Goal: Task Accomplishment & Management: Manage account settings

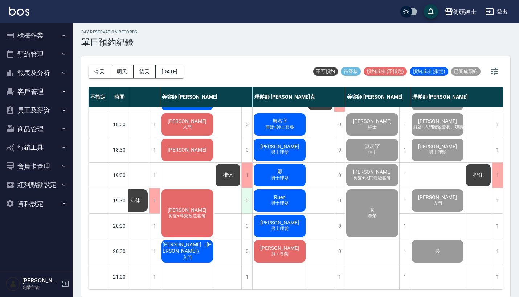
scroll to position [2, 0]
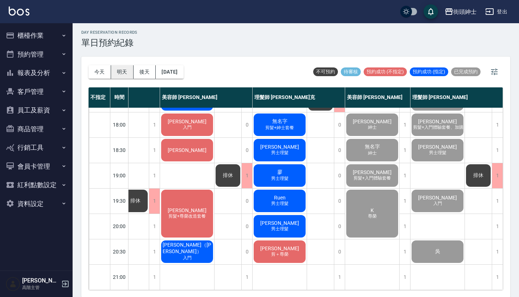
click at [130, 72] on button "明天" at bounding box center [122, 71] width 23 height 13
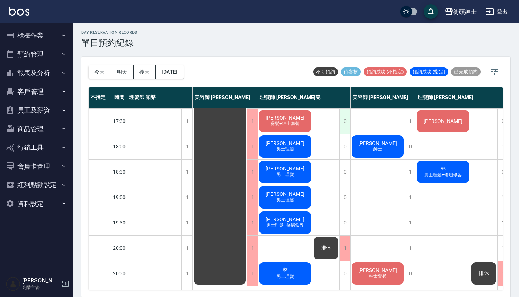
scroll to position [322, 1]
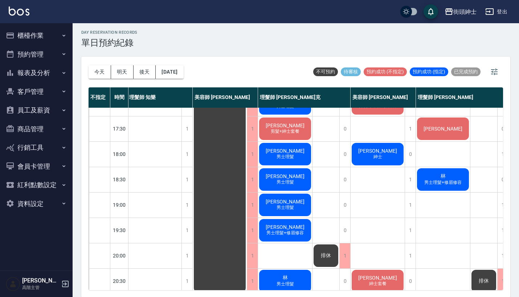
click at [286, 127] on span "[PERSON_NAME]" at bounding box center [285, 126] width 42 height 6
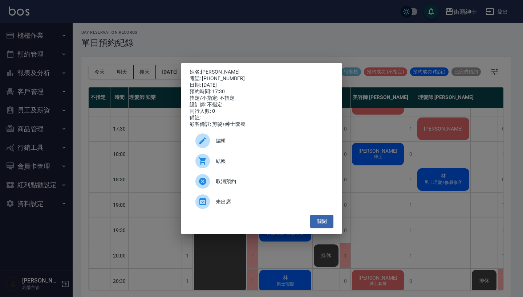
click at [226, 140] on span "編輯" at bounding box center [272, 141] width 112 height 8
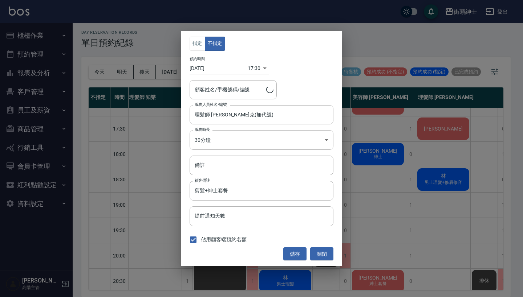
type input "[PERSON_NAME]/0932028206"
click at [230, 111] on input "理髮師 [PERSON_NAME]克(無代號)" at bounding box center [256, 115] width 126 height 13
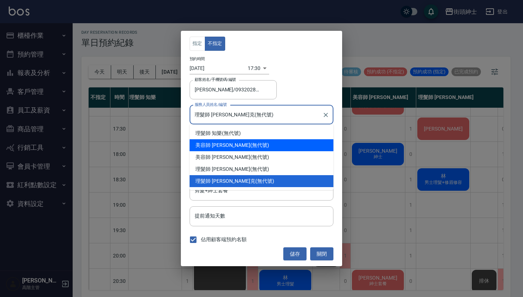
click at [233, 134] on div "理髮師 知樂 (無代號)" at bounding box center [261, 133] width 144 height 12
type input "理髮師 知樂(無代號)"
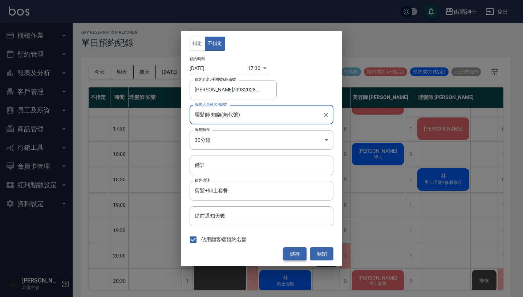
click at [289, 254] on button "儲存" at bounding box center [294, 254] width 23 height 13
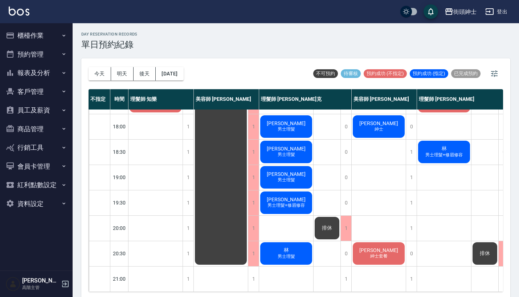
scroll to position [357, 0]
click at [120, 73] on button "明天" at bounding box center [122, 73] width 23 height 13
click at [147, 75] on button "後天" at bounding box center [145, 73] width 23 height 13
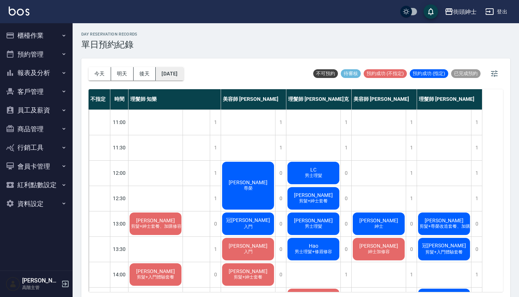
click at [183, 76] on button "[DATE]" at bounding box center [170, 73] width 28 height 13
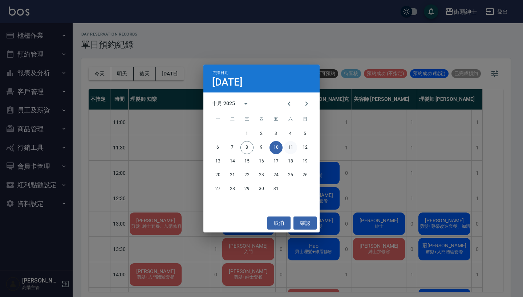
click at [294, 146] on button "11" at bounding box center [290, 147] width 13 height 13
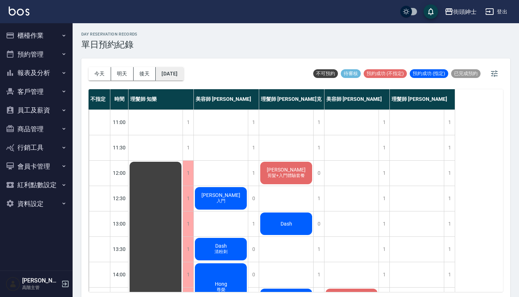
click at [176, 72] on button "[DATE]" at bounding box center [170, 73] width 28 height 13
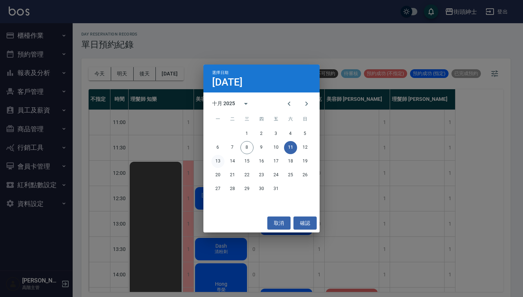
click at [211, 163] on button "13" at bounding box center [217, 161] width 13 height 13
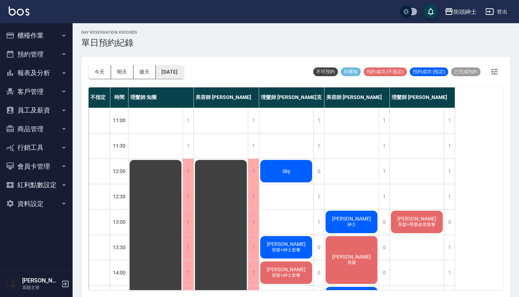
click at [183, 72] on button "[DATE]" at bounding box center [170, 71] width 28 height 13
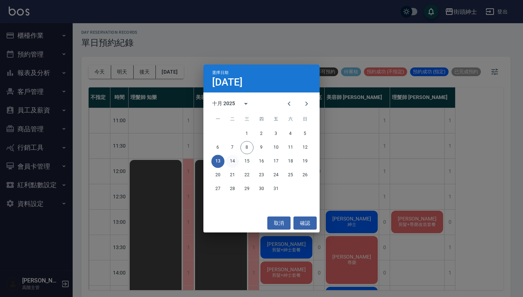
click at [233, 163] on button "14" at bounding box center [232, 161] width 13 height 13
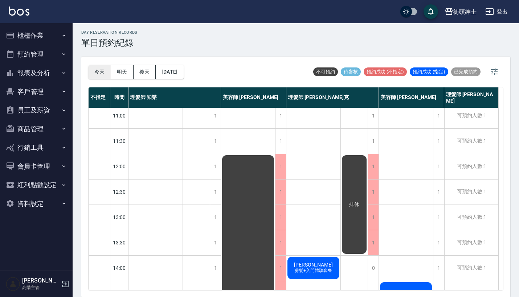
click at [97, 70] on button "今天" at bounding box center [100, 71] width 23 height 13
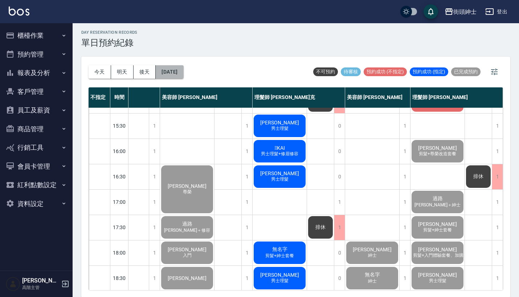
click at [182, 72] on button "[DATE]" at bounding box center [170, 71] width 28 height 13
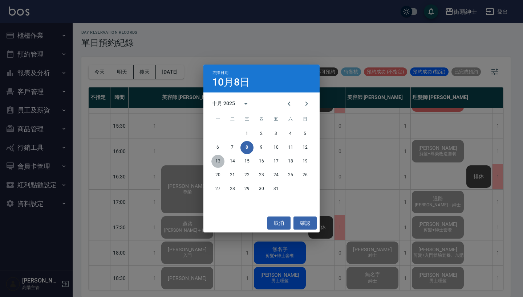
click at [218, 162] on button "13" at bounding box center [217, 161] width 13 height 13
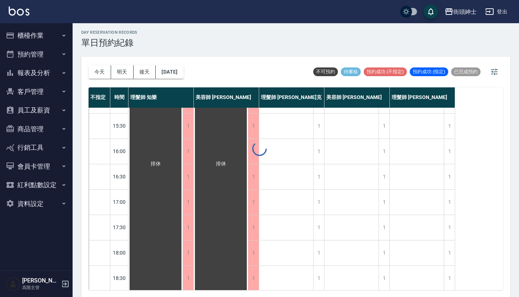
scroll to position [223, 0]
click at [183, 68] on button "[DATE]" at bounding box center [170, 71] width 28 height 13
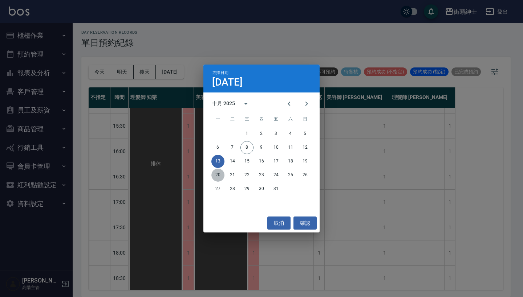
click at [217, 177] on button "20" at bounding box center [217, 175] width 13 height 13
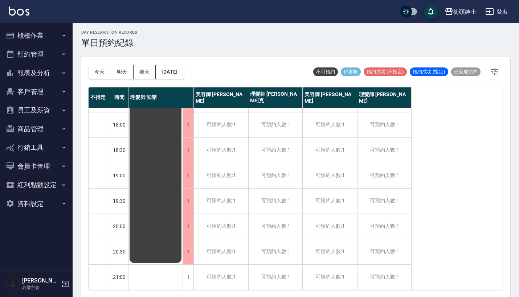
scroll to position [357, 0]
click at [183, 66] on button "[DATE]" at bounding box center [170, 71] width 28 height 13
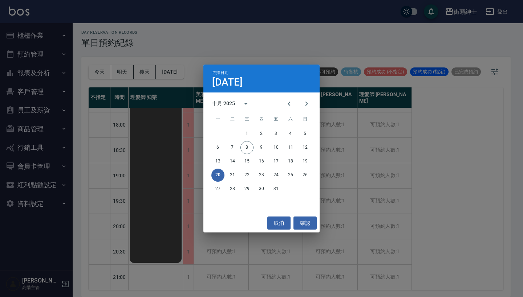
click at [316, 57] on div "選擇日期 [DATE] 十月 2025 一 二 三 四 五 六 日 1 2 3 4 5 6 7 8 9 10 11 12 13 14 15 16 17 18 …" at bounding box center [261, 148] width 523 height 297
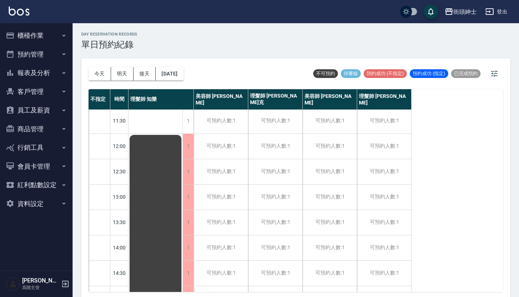
scroll to position [0, 0]
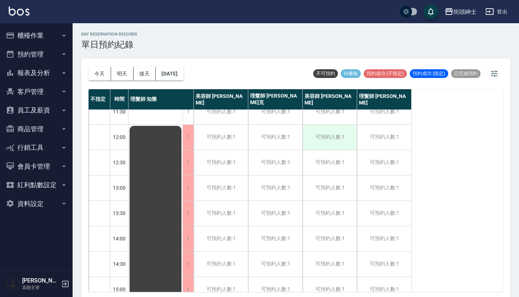
click at [338, 140] on div "可預約人數:1" at bounding box center [330, 137] width 54 height 25
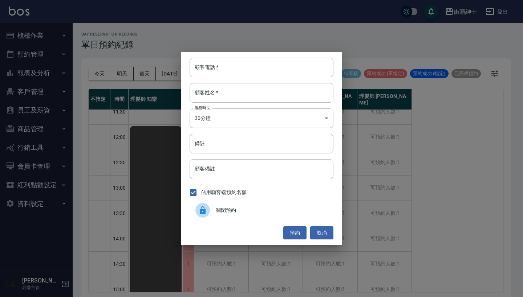
click at [225, 213] on span "關閉預約" at bounding box center [272, 211] width 112 height 8
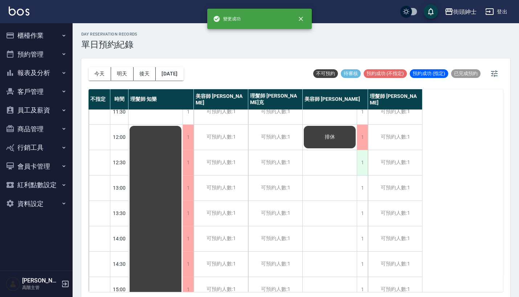
click at [359, 162] on div "1" at bounding box center [362, 162] width 11 height 25
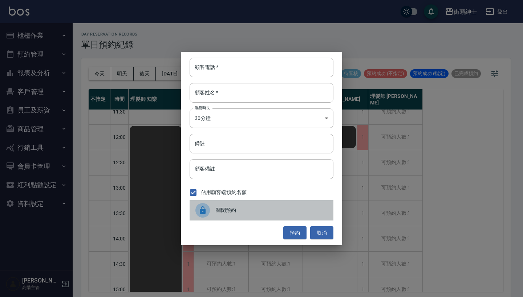
click at [235, 208] on span "關閉預約" at bounding box center [272, 211] width 112 height 8
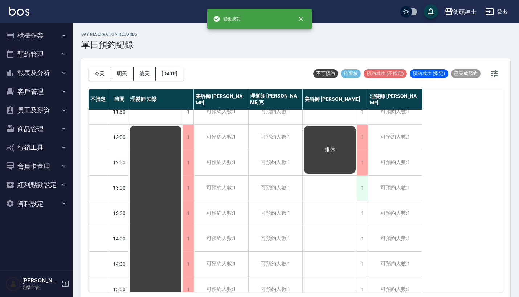
click at [364, 189] on div "1" at bounding box center [362, 188] width 11 height 25
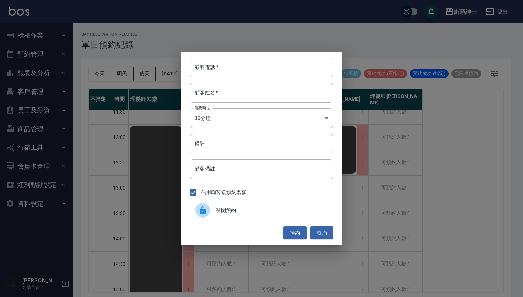
click at [250, 215] on div "關閉預約" at bounding box center [261, 210] width 144 height 20
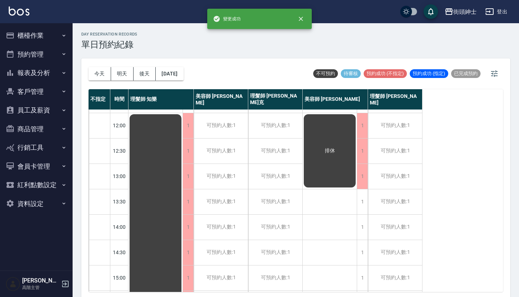
scroll to position [78, 0]
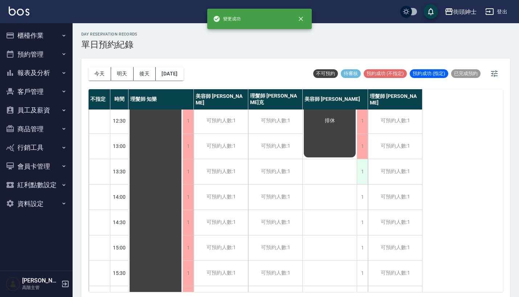
click at [362, 177] on div "1" at bounding box center [362, 171] width 11 height 25
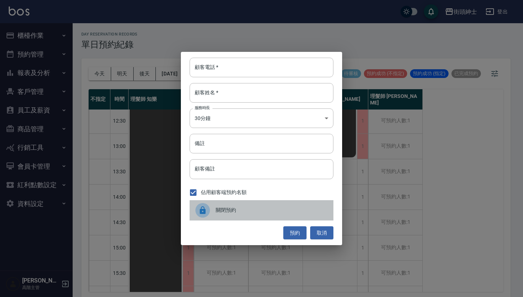
click at [223, 203] on div "關閉預約" at bounding box center [261, 210] width 144 height 20
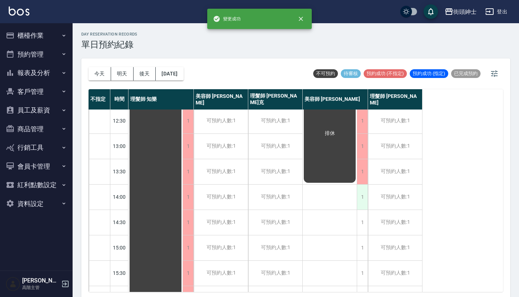
click at [367, 200] on div "1" at bounding box center [362, 197] width 11 height 25
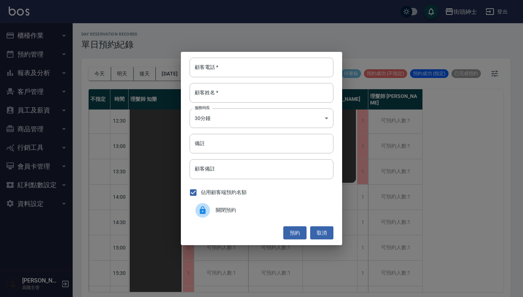
click at [238, 212] on span "關閉預約" at bounding box center [272, 211] width 112 height 8
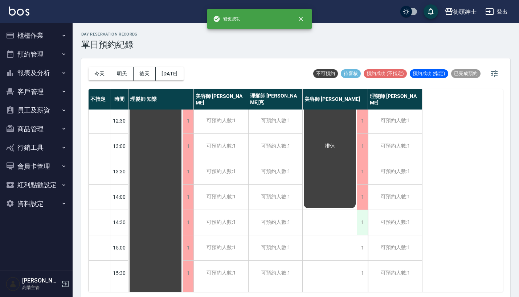
click at [358, 225] on div "1" at bounding box center [362, 222] width 11 height 25
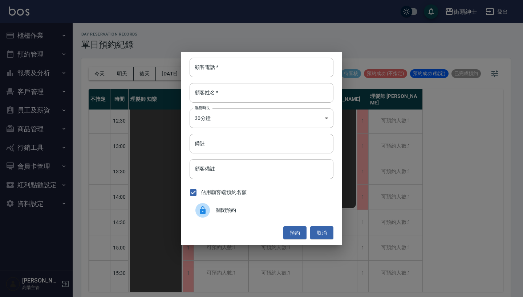
click at [232, 209] on span "關閉預約" at bounding box center [272, 211] width 112 height 8
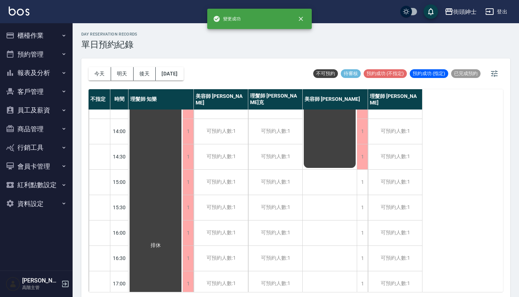
scroll to position [150, 0]
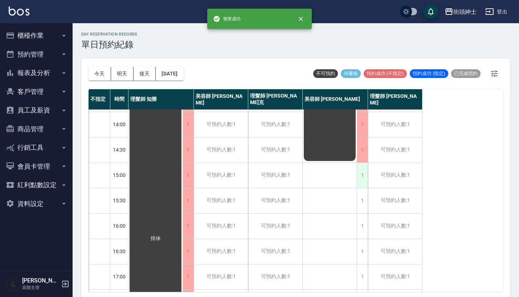
click at [364, 173] on div "1" at bounding box center [362, 175] width 11 height 25
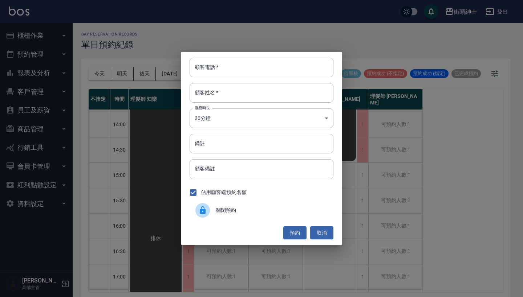
click at [256, 213] on span "關閉預約" at bounding box center [272, 211] width 112 height 8
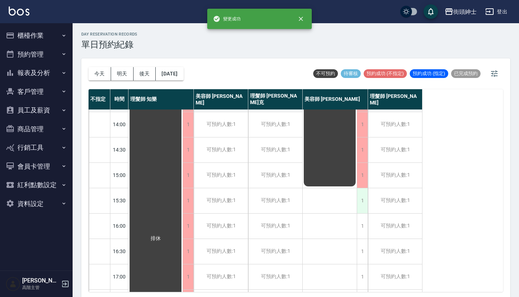
click at [361, 201] on div "1" at bounding box center [362, 200] width 11 height 25
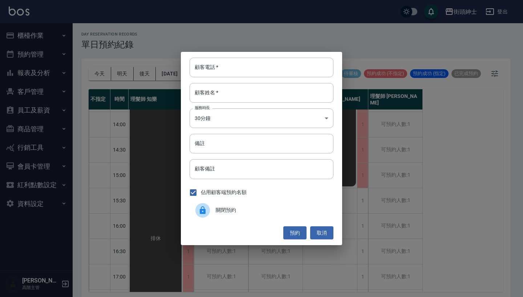
click at [280, 213] on span "關閉預約" at bounding box center [272, 211] width 112 height 8
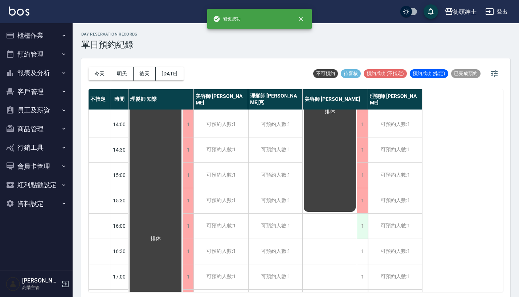
click at [359, 229] on div "1" at bounding box center [362, 226] width 11 height 25
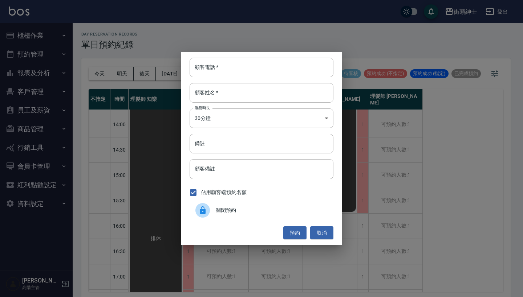
click at [262, 204] on div "關閉預約" at bounding box center [261, 210] width 144 height 20
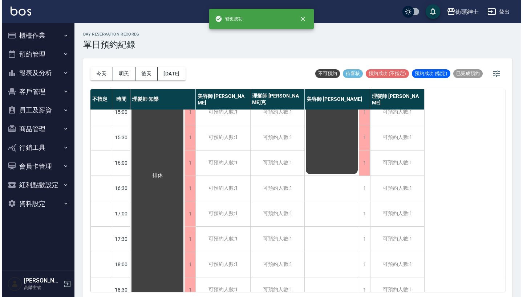
scroll to position [215, 0]
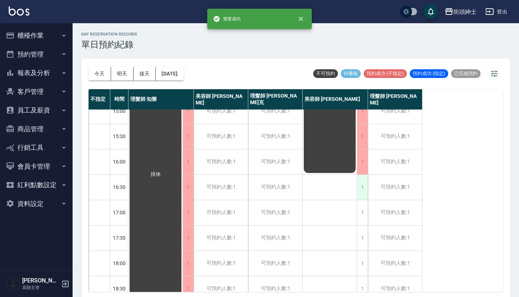
click at [360, 196] on div "1" at bounding box center [362, 187] width 11 height 25
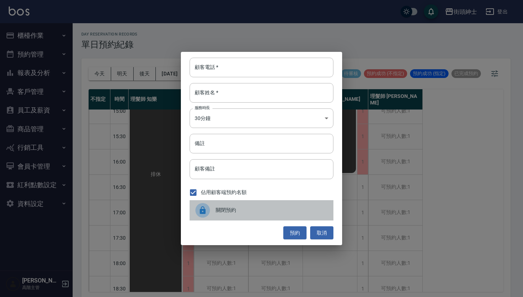
click at [276, 205] on div "關閉預約" at bounding box center [261, 210] width 144 height 20
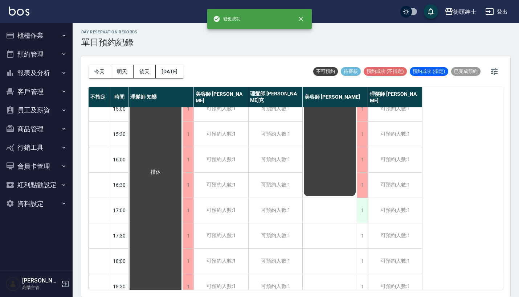
scroll to position [2, 0]
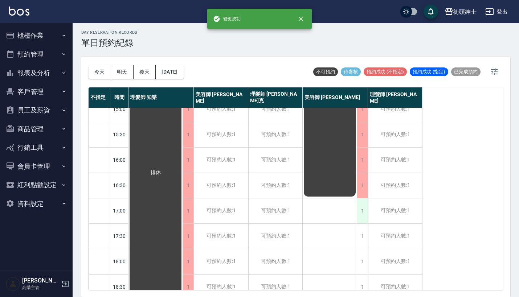
click at [362, 208] on div "1" at bounding box center [362, 211] width 11 height 25
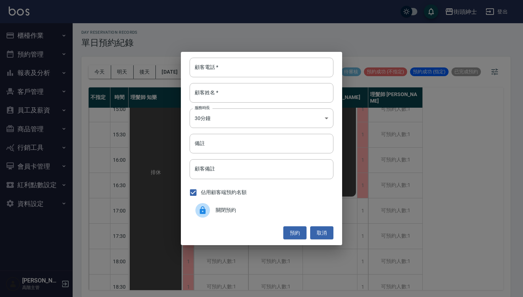
click at [243, 212] on span "關閉預約" at bounding box center [272, 211] width 112 height 8
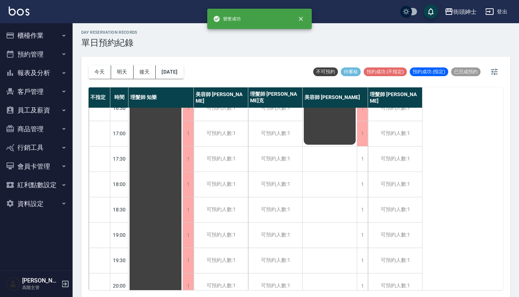
scroll to position [315, 0]
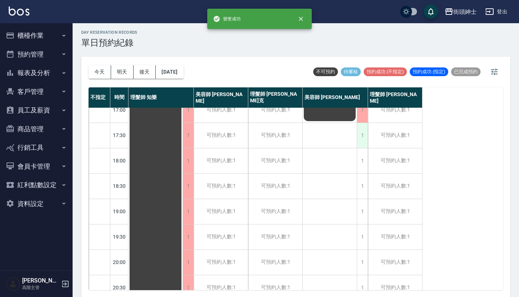
click at [359, 129] on div "1" at bounding box center [362, 135] width 11 height 25
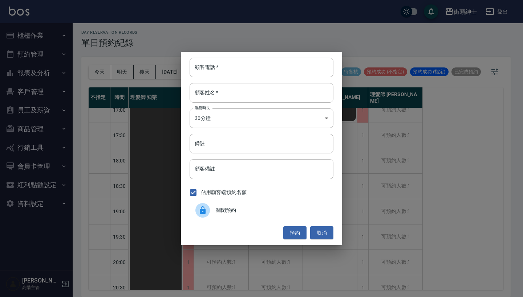
click at [250, 210] on span "關閉預約" at bounding box center [272, 211] width 112 height 8
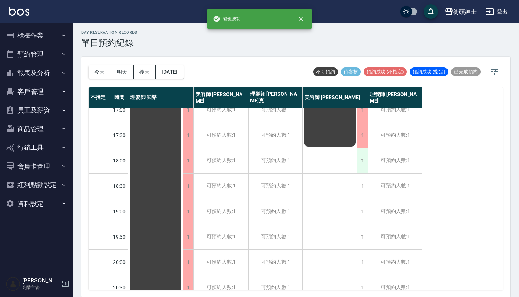
click at [361, 157] on div "1" at bounding box center [362, 160] width 11 height 25
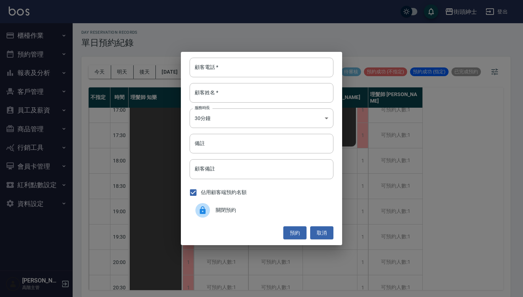
click at [259, 212] on span "關閉預約" at bounding box center [272, 211] width 112 height 8
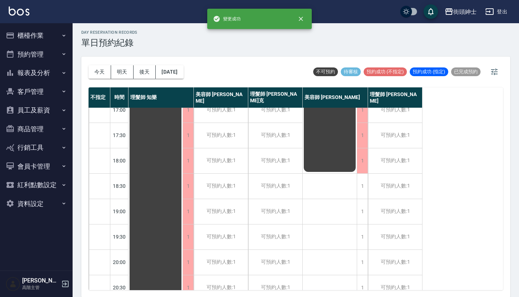
click at [357, 188] on div "排休" at bounding box center [330, 59] width 54 height 534
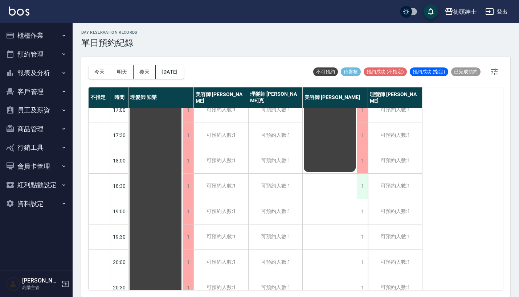
click at [360, 188] on div "1" at bounding box center [362, 186] width 11 height 25
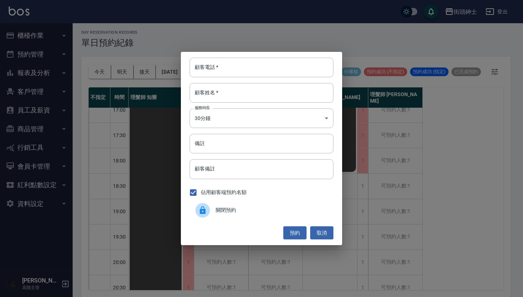
click at [232, 213] on span "關閉預約" at bounding box center [272, 211] width 112 height 8
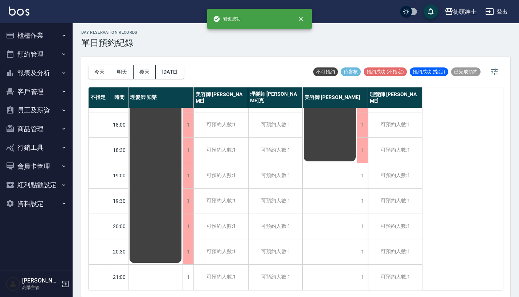
scroll to position [357, 0]
click at [367, 165] on div "1" at bounding box center [362, 175] width 11 height 25
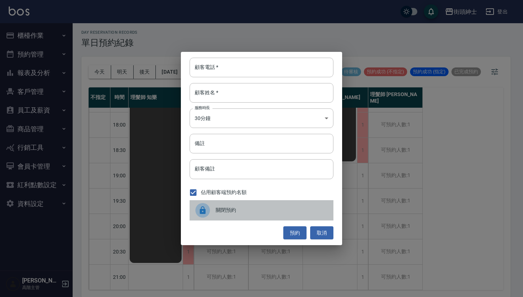
click at [241, 209] on span "關閉預約" at bounding box center [272, 211] width 112 height 8
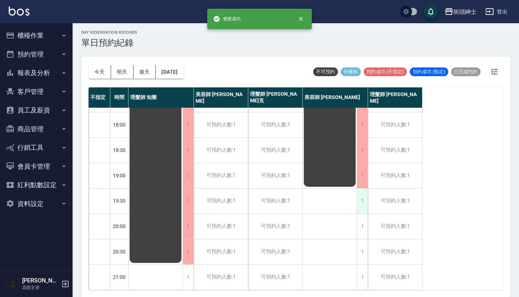
click at [359, 198] on div "1" at bounding box center [362, 201] width 11 height 25
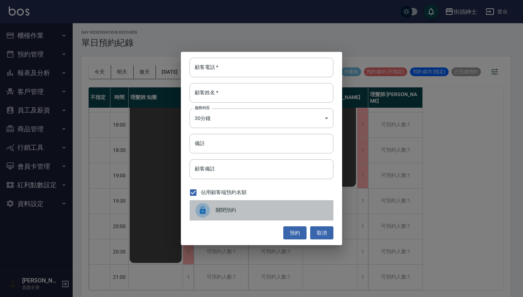
click at [270, 211] on span "關閉預約" at bounding box center [272, 211] width 112 height 8
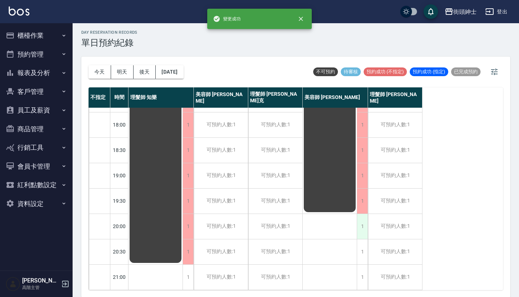
click at [359, 222] on div "1" at bounding box center [362, 226] width 11 height 25
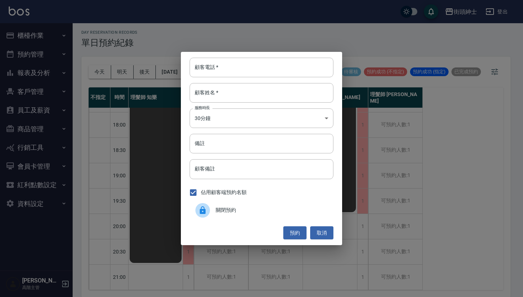
click at [238, 214] on span "關閉預約" at bounding box center [272, 211] width 112 height 8
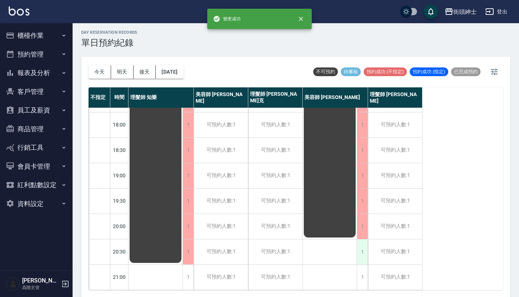
click at [363, 244] on div "1" at bounding box center [362, 252] width 11 height 25
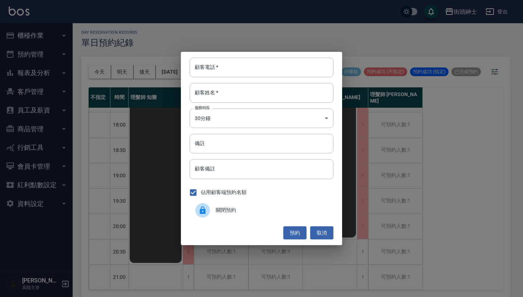
click at [253, 207] on span "關閉預約" at bounding box center [272, 211] width 112 height 8
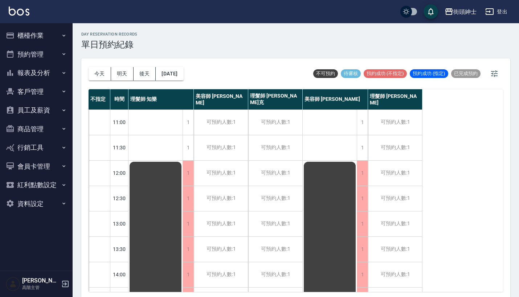
scroll to position [0, 0]
click at [91, 68] on button "今天" at bounding box center [100, 73] width 23 height 13
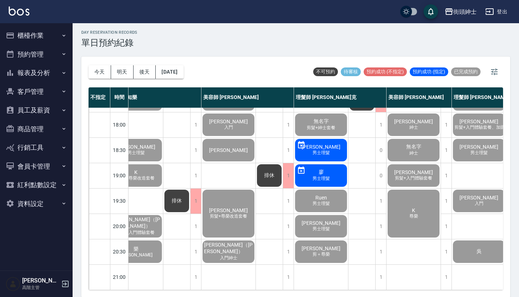
scroll to position [357, 17]
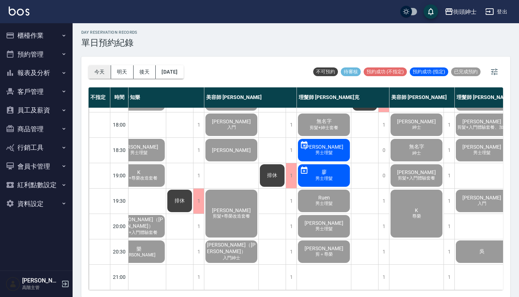
click at [98, 69] on button "今天" at bounding box center [100, 71] width 23 height 13
click at [35, 28] on button "櫃檯作業" at bounding box center [36, 35] width 67 height 19
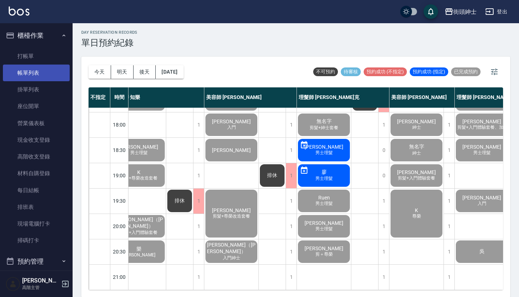
click at [35, 72] on link "帳單列表" at bounding box center [36, 73] width 67 height 17
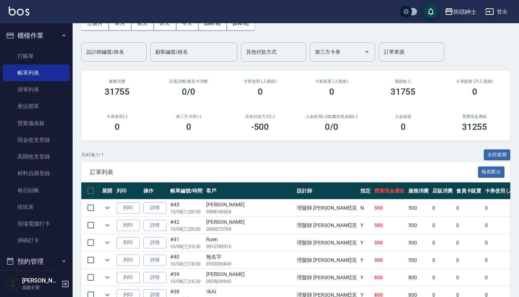
scroll to position [42, 0]
